Goal: Check status: Check status

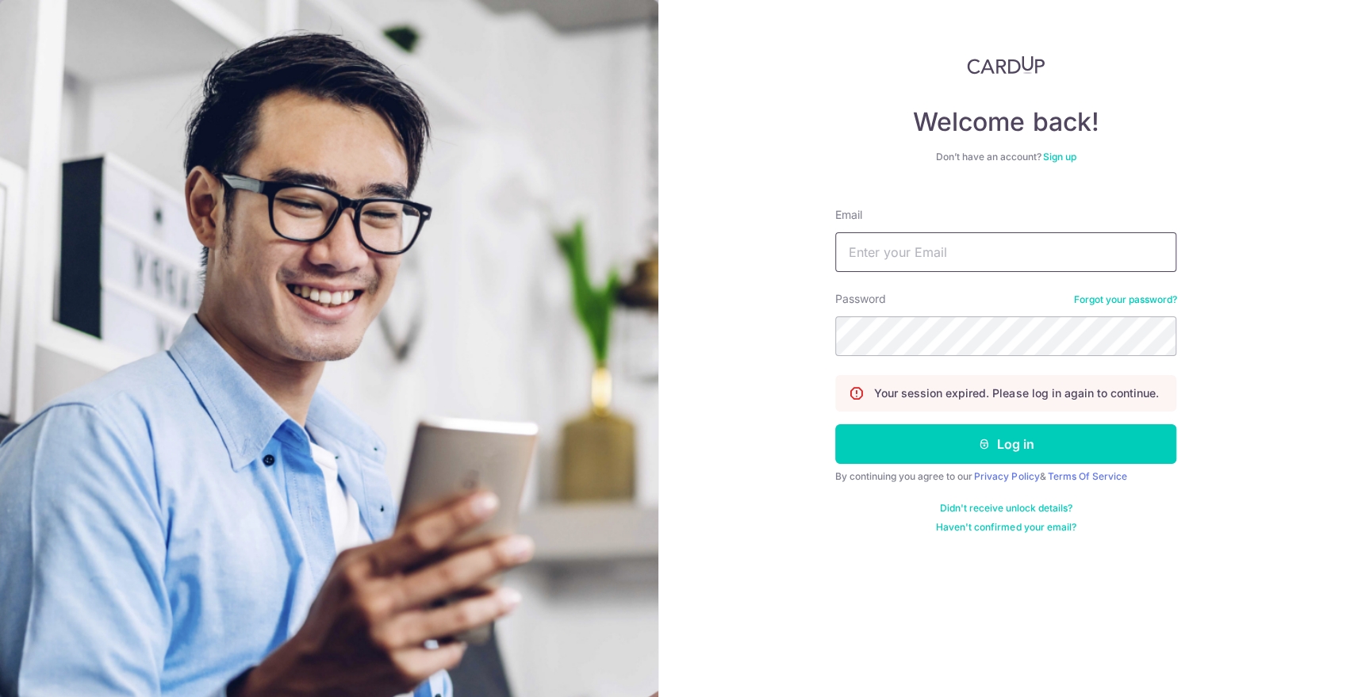
click at [917, 255] on input "Email" at bounding box center [1005, 252] width 341 height 40
drag, startPoint x: 920, startPoint y: 240, endPoint x: 919, endPoint y: 248, distance: 8.0
click at [920, 240] on input "kenn" at bounding box center [1005, 252] width 341 height 40
type input "[EMAIL_ADDRESS][DOMAIN_NAME]"
click at [835, 424] on button "Log in" at bounding box center [1005, 444] width 341 height 40
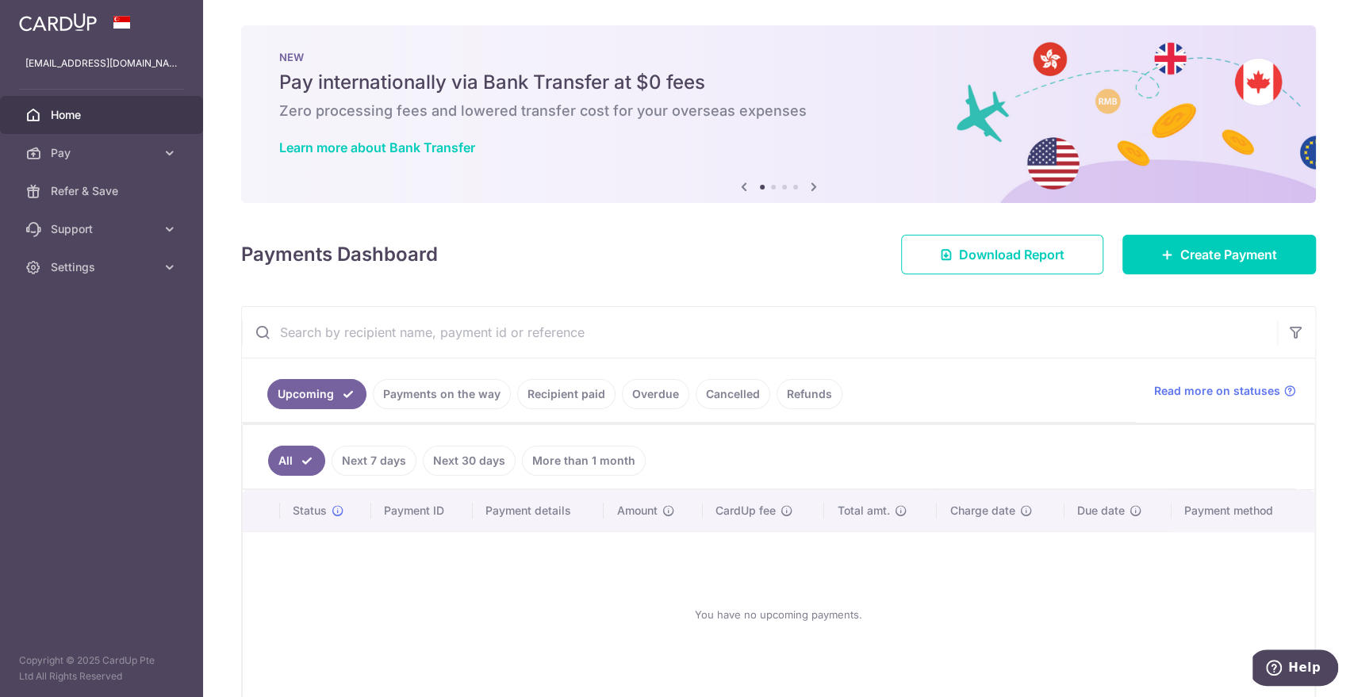
click at [547, 381] on link "Recipient paid" at bounding box center [566, 394] width 98 height 30
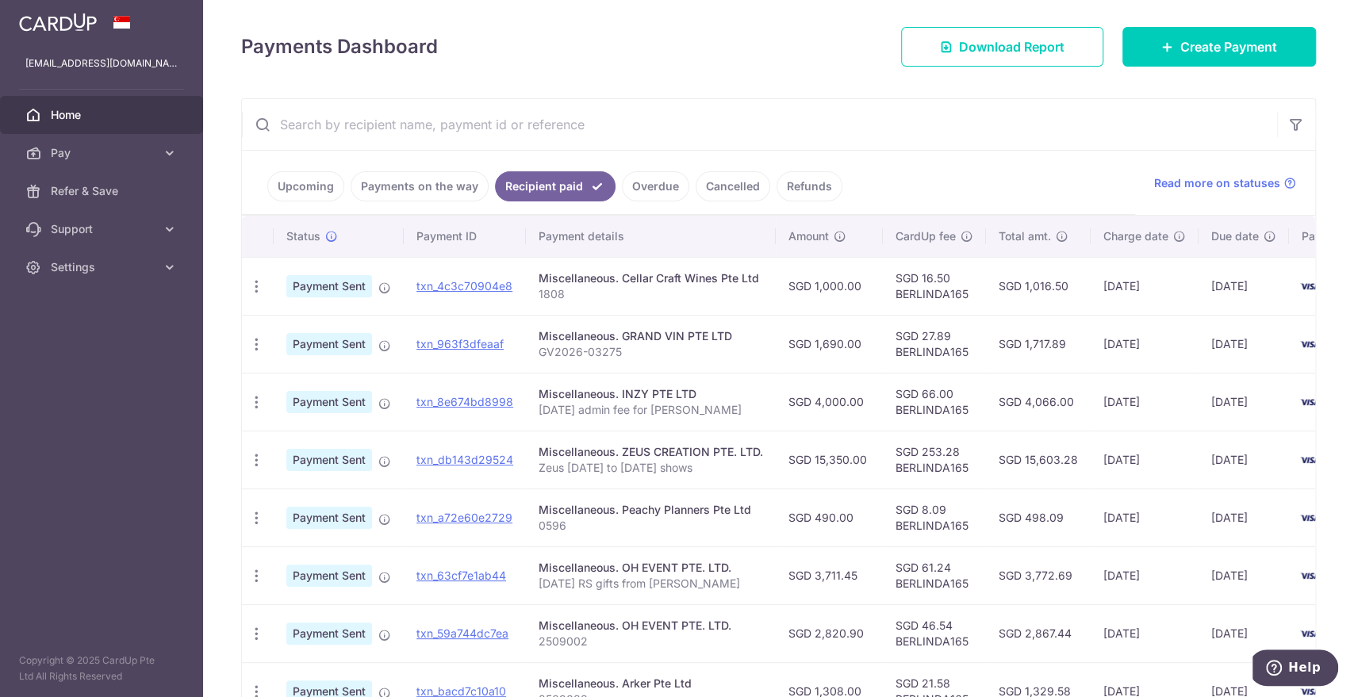
scroll to position [176, 0]
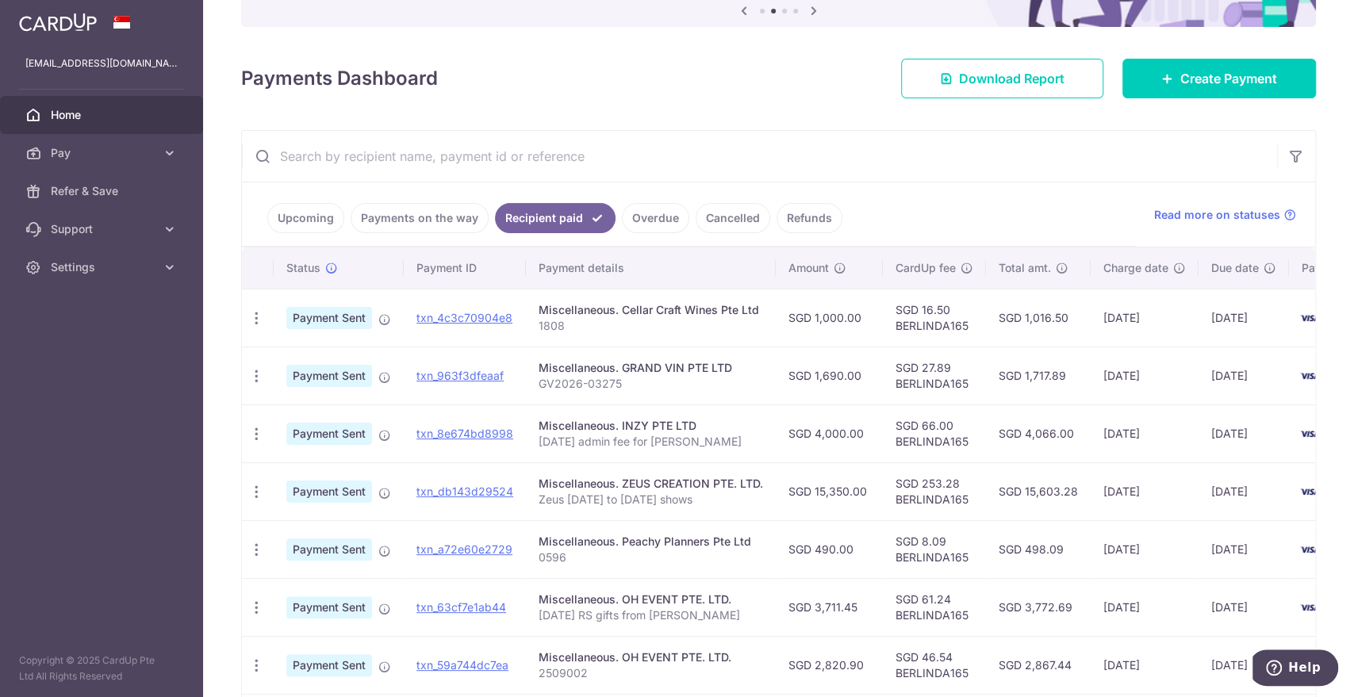
click at [375, 216] on link "Payments on the way" at bounding box center [419, 218] width 138 height 30
